Goal: Task Accomplishment & Management: Use online tool/utility

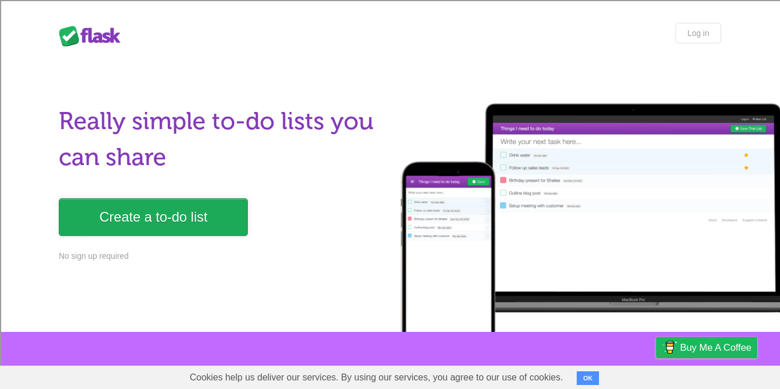
click at [162, 225] on link "Create a to-do list" at bounding box center [153, 217] width 189 height 38
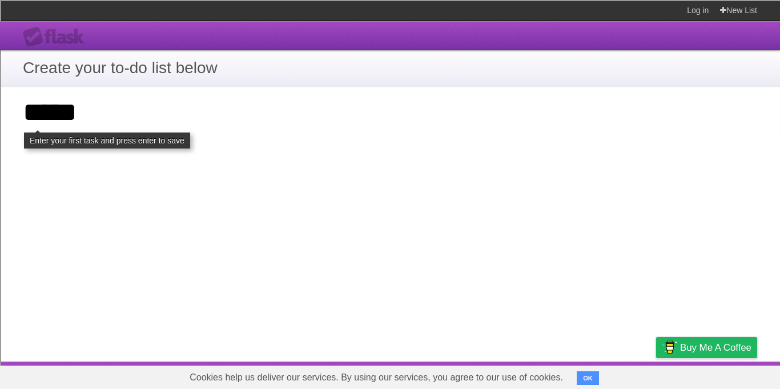
type input "*****"
click input "**********" at bounding box center [0, 0] width 0 height 0
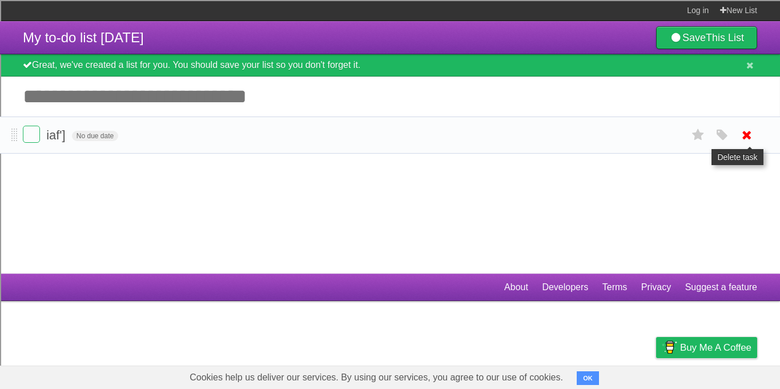
click at [750, 133] on icon at bounding box center [747, 135] width 16 height 19
